Goal: Task Accomplishment & Management: Manage account settings

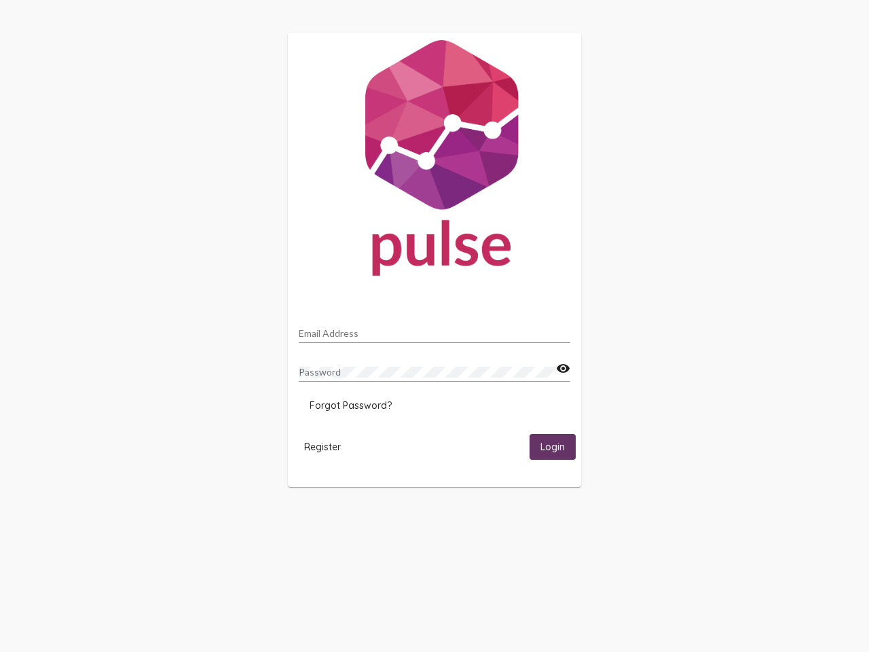
click at [435, 329] on input "Email Address" at bounding box center [435, 333] width 272 height 11
click at [563, 369] on mat-icon "visibility" at bounding box center [563, 369] width 14 height 16
click at [350, 405] on span "Forgot Password?" at bounding box center [351, 405] width 82 height 12
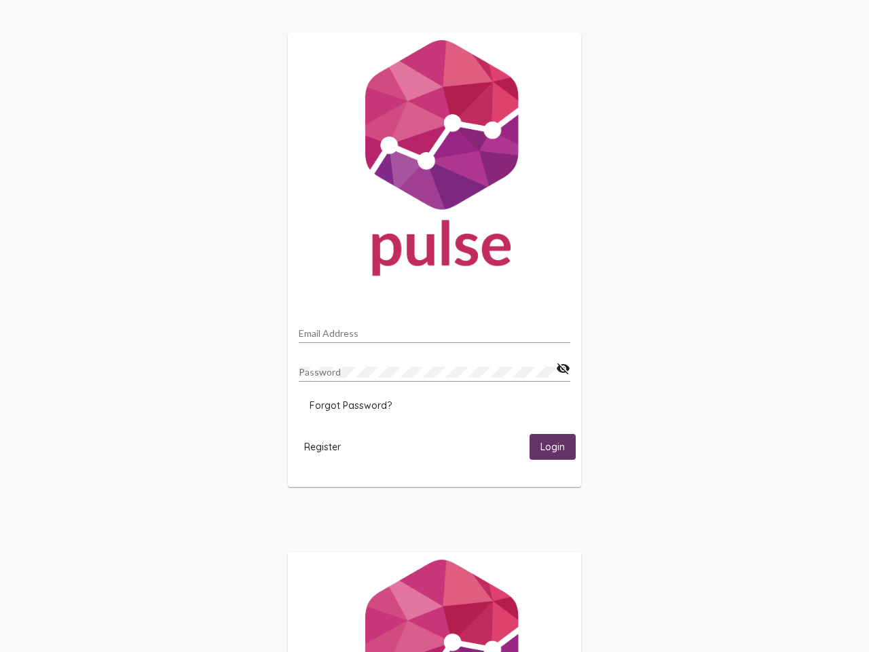
click at [323, 446] on span "Register" at bounding box center [322, 447] width 37 height 12
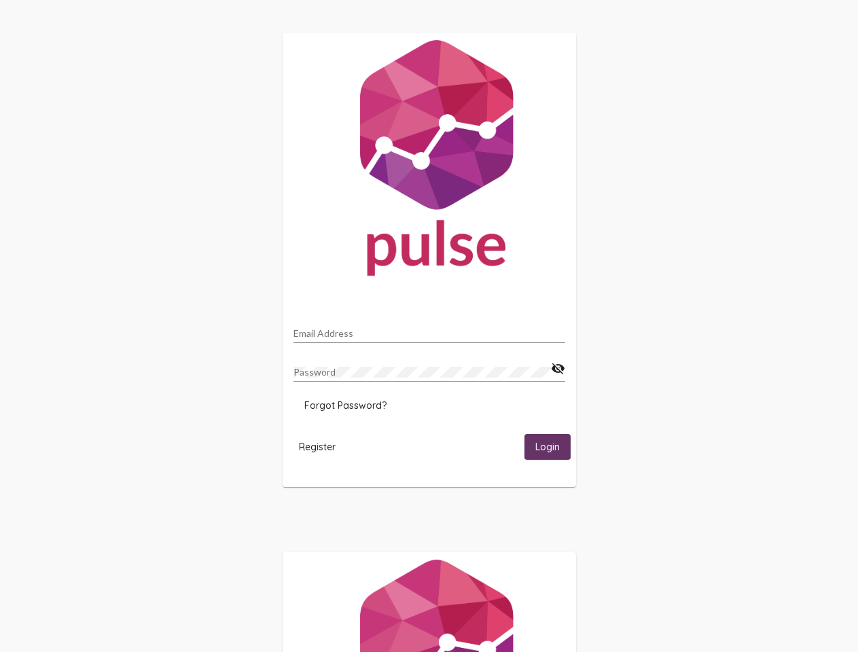
click at [553, 446] on html "Email Address Password visibility_off Forgot Password? Register Login" at bounding box center [429, 440] width 858 height 880
